Goal: Task Accomplishment & Management: Manage account settings

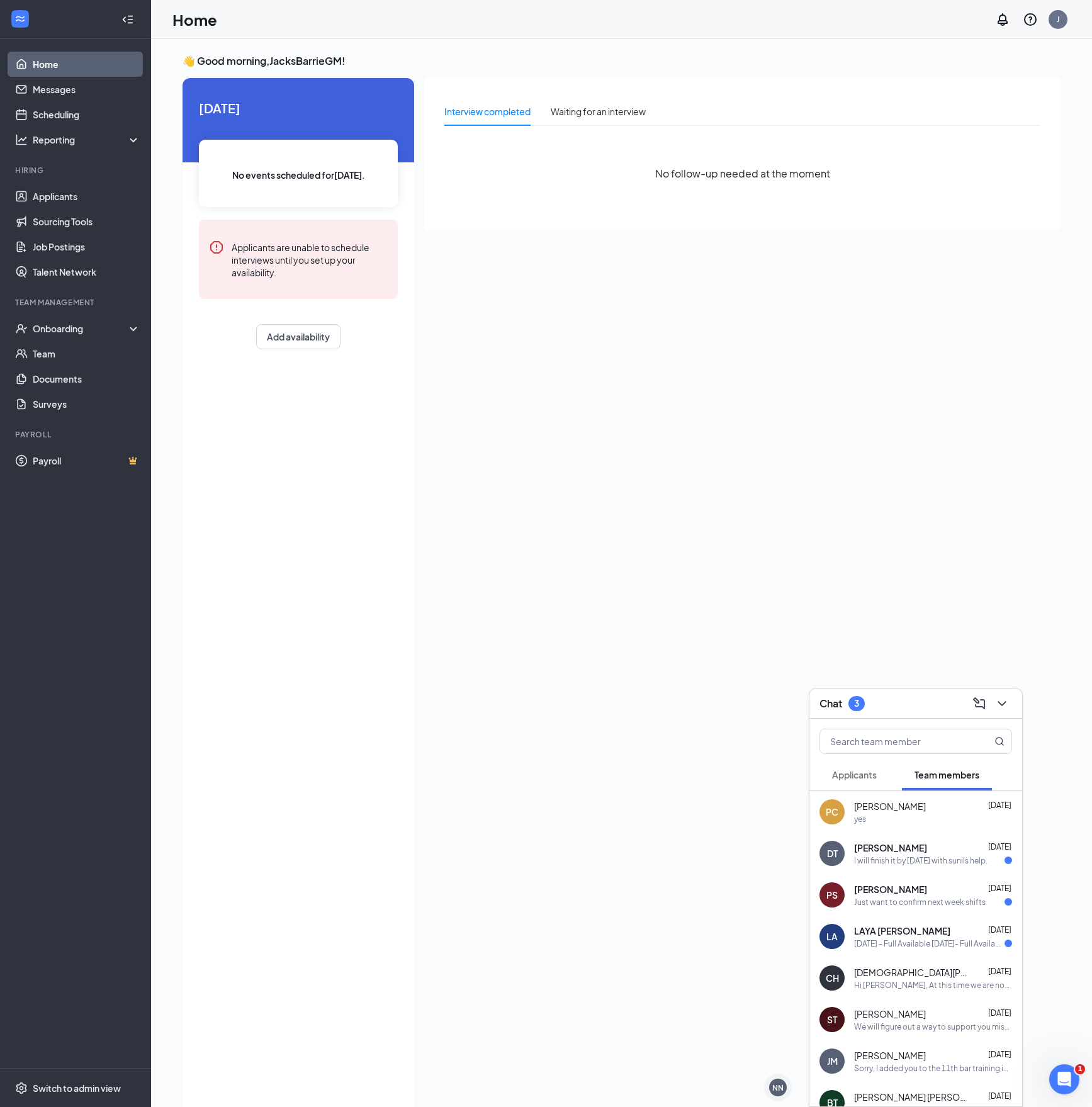
click at [922, 718] on div "Chat 3" at bounding box center [915, 704] width 213 height 30
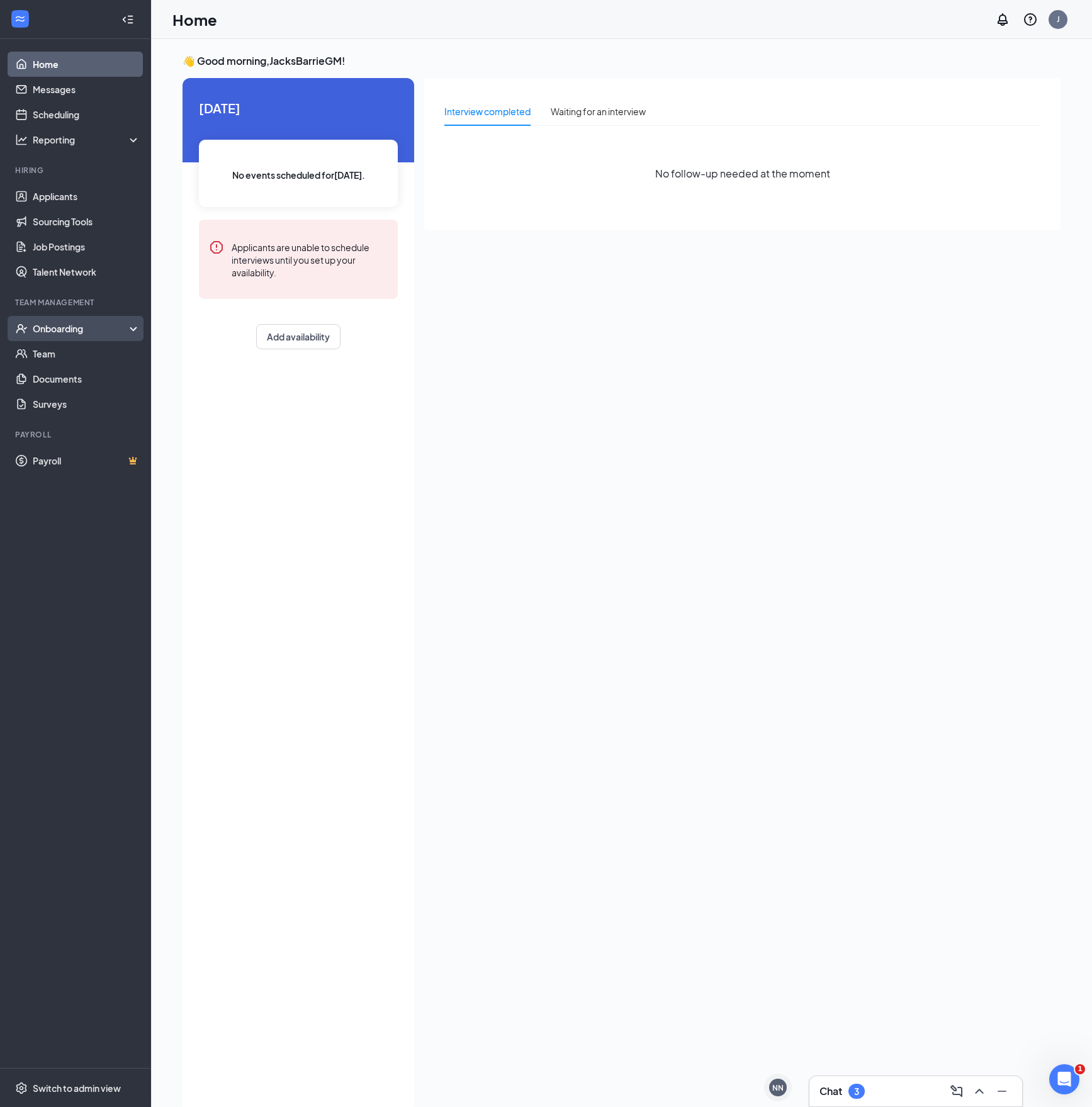
click at [99, 333] on div "Onboarding" at bounding box center [81, 329] width 97 height 13
click at [83, 352] on link "Overview" at bounding box center [87, 354] width 108 height 25
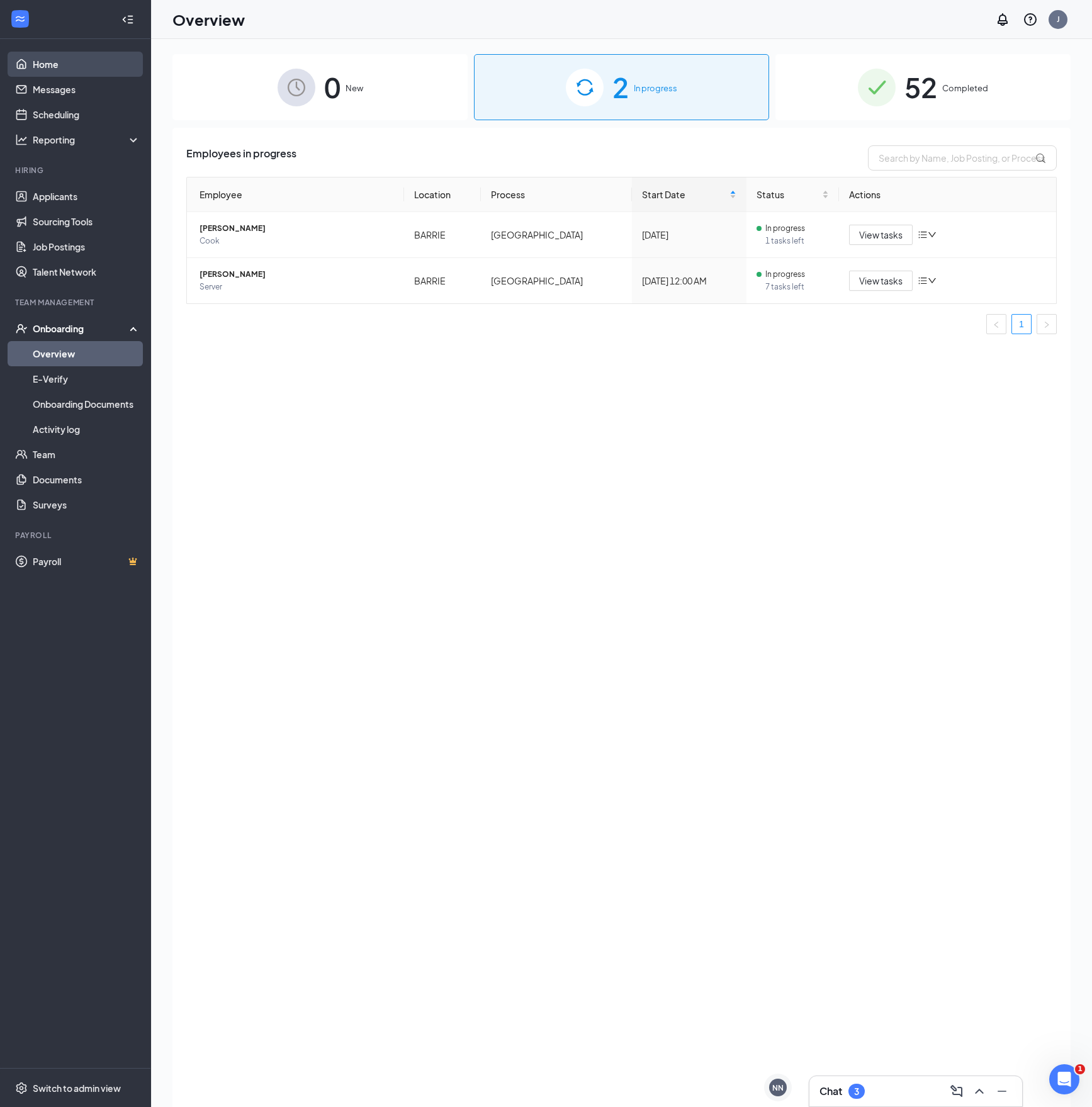
click at [73, 58] on link "Home" at bounding box center [87, 64] width 108 height 25
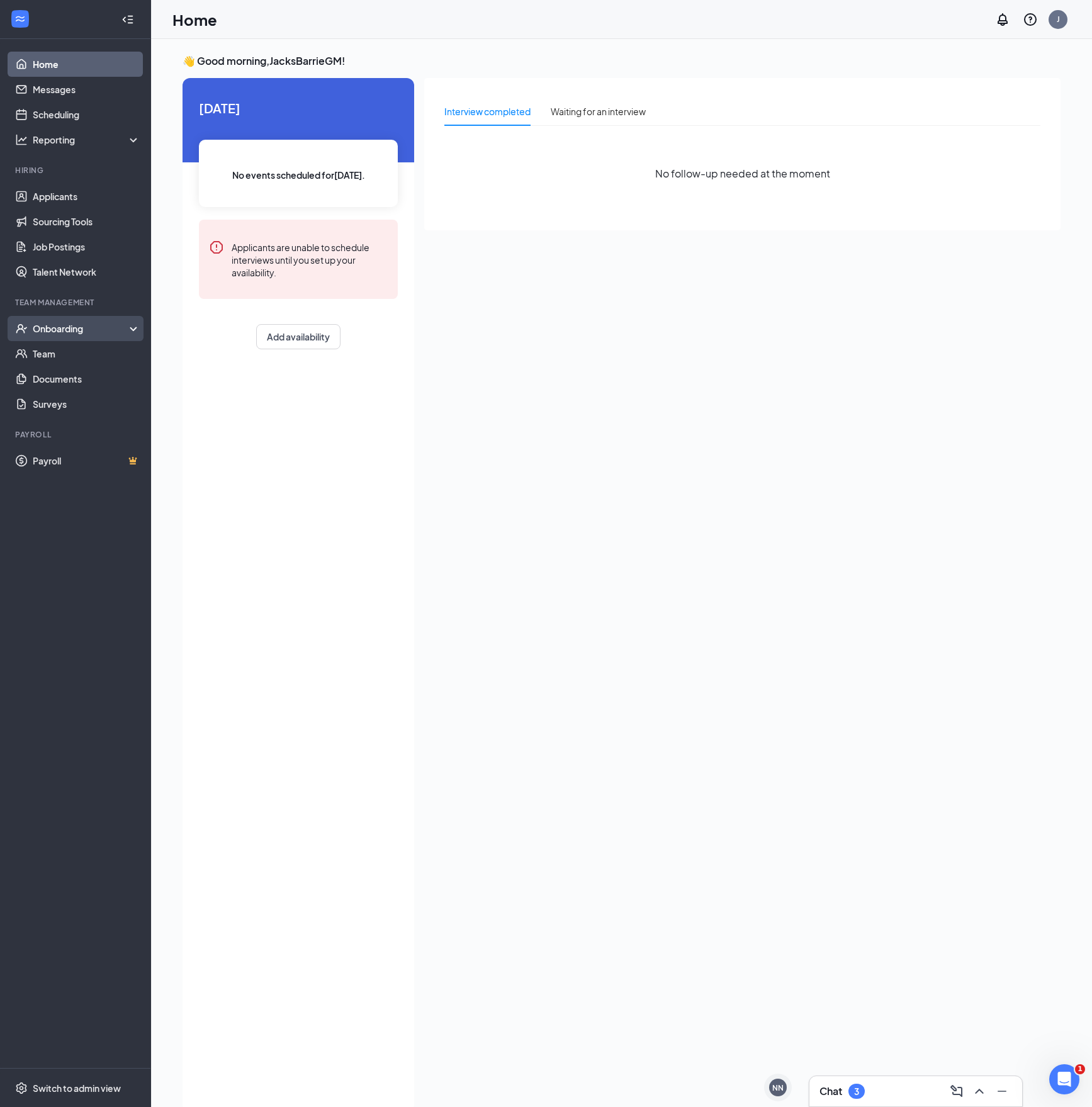
click at [85, 325] on div "Onboarding" at bounding box center [81, 329] width 97 height 13
click at [71, 360] on link "Overview" at bounding box center [87, 354] width 108 height 25
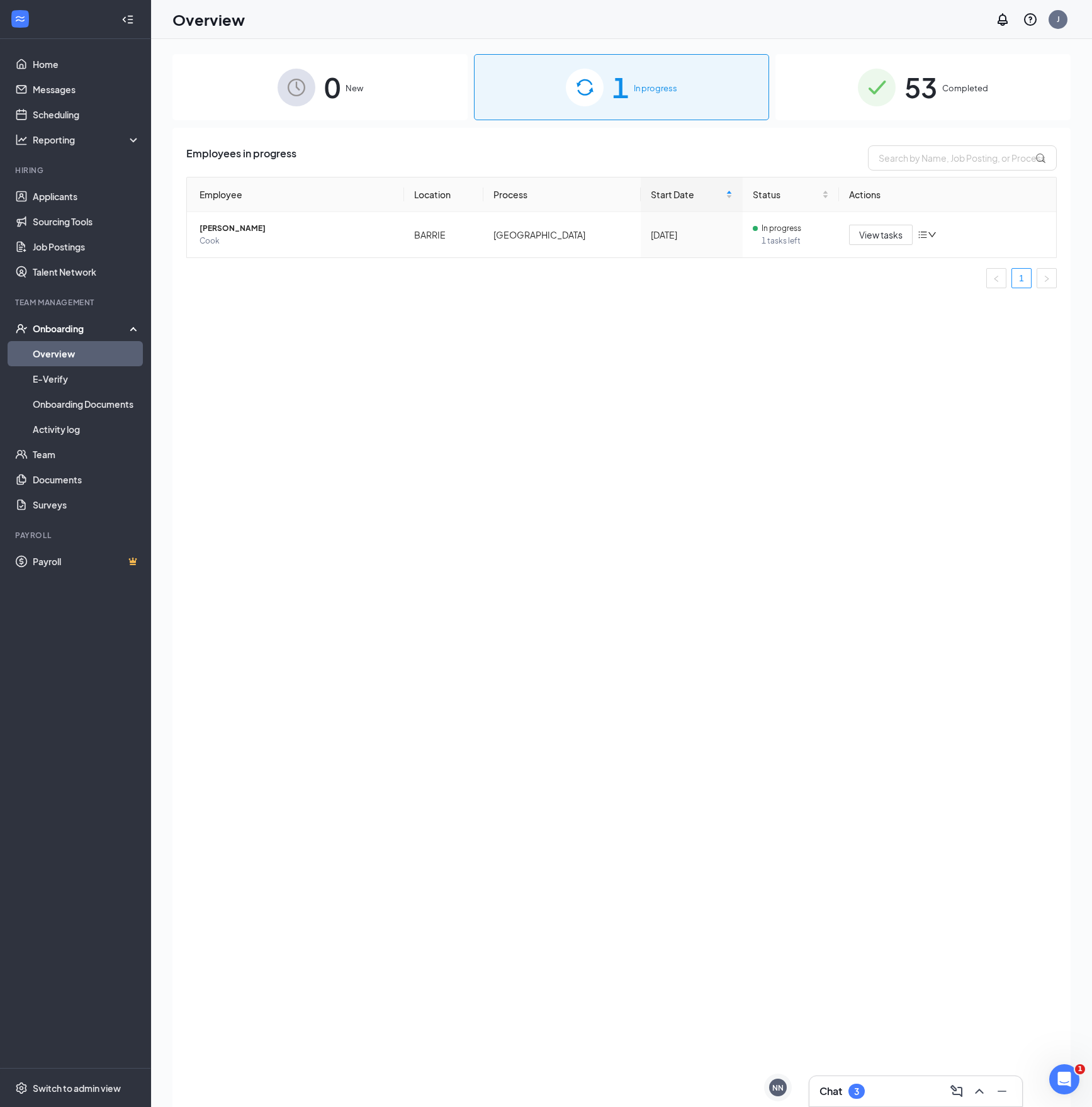
click at [944, 92] on span "Completed" at bounding box center [965, 88] width 46 height 13
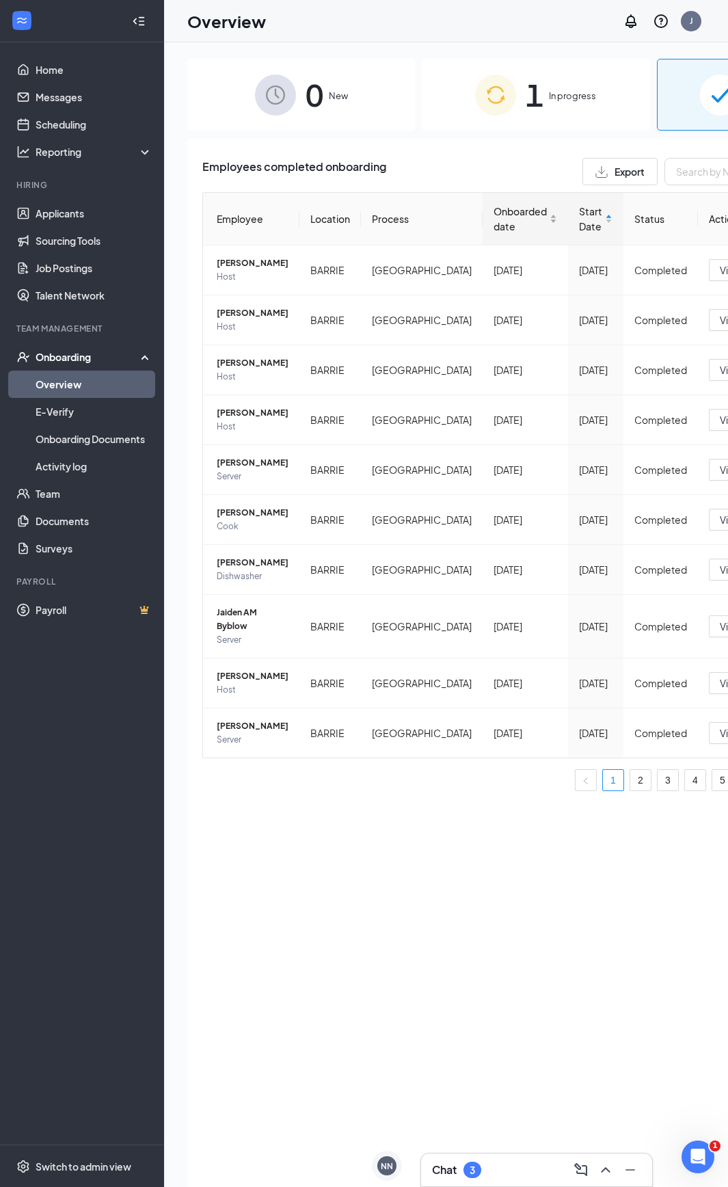
click at [494, 219] on span "Onboarded date" at bounding box center [520, 219] width 53 height 30
click at [494, 226] on span "Onboarded date" at bounding box center [520, 219] width 53 height 30
